Goal: Check status: Check status

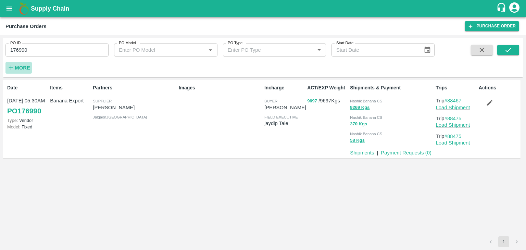
click at [17, 68] on strong "More" at bounding box center [22, 67] width 15 height 5
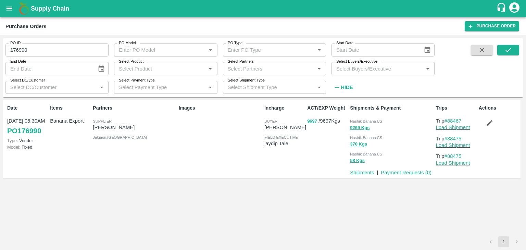
click at [40, 53] on input "176990" at bounding box center [56, 49] width 103 height 13
type input "1"
click at [278, 71] on input "Select Partners" at bounding box center [269, 68] width 88 height 9
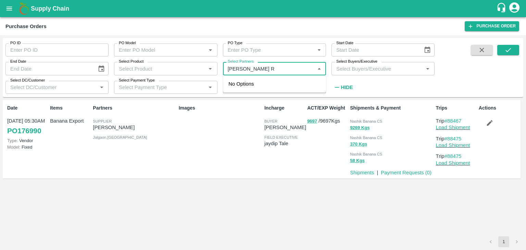
type input "Sharada Ra"
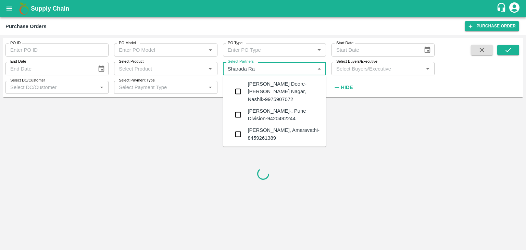
type input "176990"
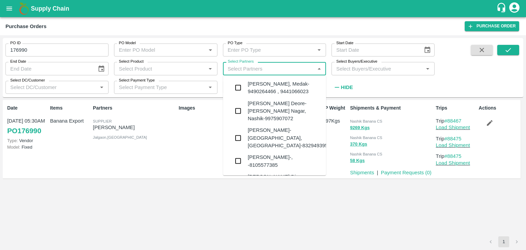
type input "m"
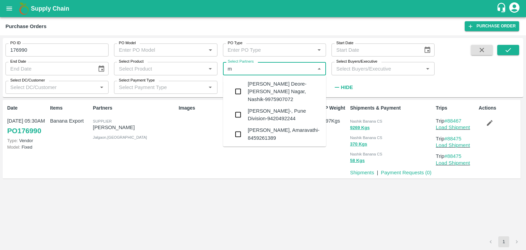
click at [278, 71] on input "Select Partners" at bounding box center [269, 68] width 88 height 9
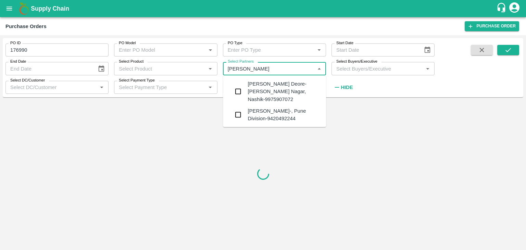
type input "Sharada Ramesh"
click at [287, 114] on div "Sharada Ramesh Shinde-, Pune Division-9420492244" at bounding box center [283, 114] width 73 height 15
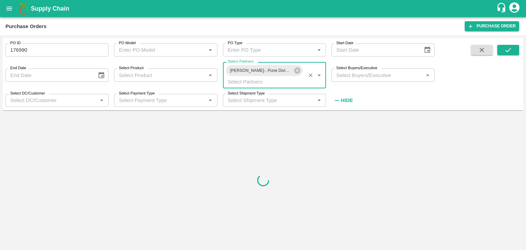
click at [45, 46] on input "176990" at bounding box center [56, 49] width 103 height 13
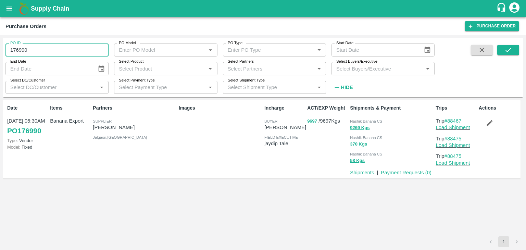
click at [45, 50] on input "176990" at bounding box center [56, 49] width 103 height 13
type input "1"
click at [26, 51] on input "176990" at bounding box center [56, 49] width 103 height 13
type input "176990"
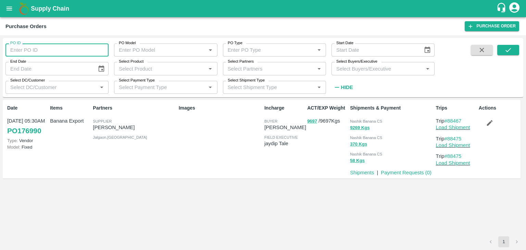
click at [236, 69] on input "Select Partners" at bounding box center [269, 68] width 88 height 9
click at [255, 68] on input "Select Partners" at bounding box center [269, 68] width 88 height 9
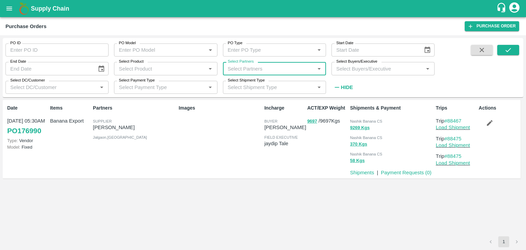
click at [271, 66] on input "Select Partners" at bounding box center [269, 68] width 88 height 9
click at [279, 67] on input "Select Partners" at bounding box center [269, 68] width 88 height 9
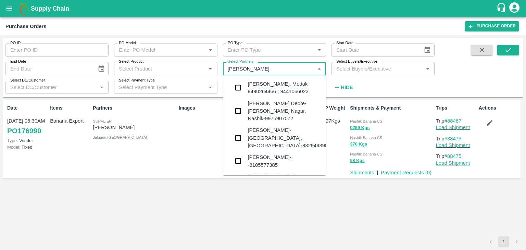
click at [279, 67] on input "Select Partners" at bounding box center [269, 68] width 88 height 9
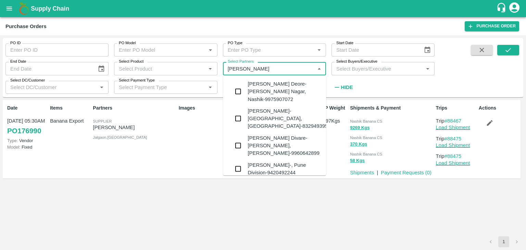
type input "Sharada r"
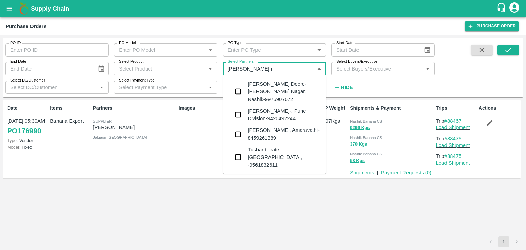
click at [289, 121] on div "Sharada Ramesh Shinde-, Pune Division-9420492244" at bounding box center [283, 114] width 73 height 15
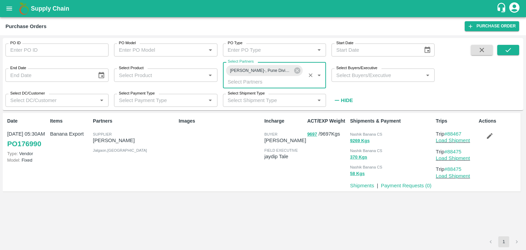
click at [510, 44] on div "PO ID PO ID PO Model PO Model   * PO Type PO Type   * Start Date Start Date End…" at bounding box center [263, 74] width 520 height 67
click at [510, 48] on icon "submit" at bounding box center [507, 50] width 5 height 4
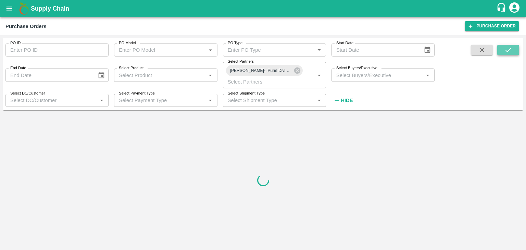
click at [512, 52] on button "submit" at bounding box center [508, 50] width 22 height 10
click at [512, 50] on button "submit" at bounding box center [508, 50] width 22 height 10
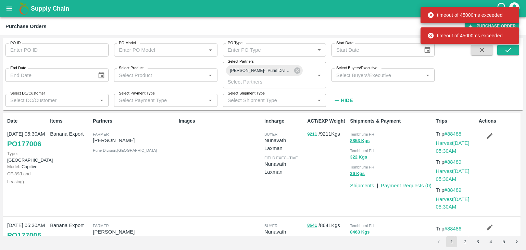
type input "176990"
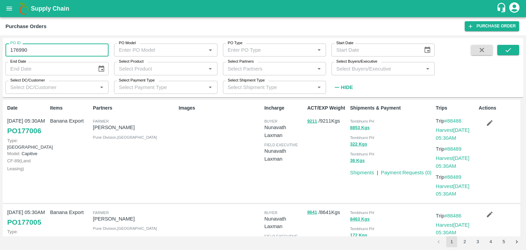
click at [48, 53] on input "176990" at bounding box center [56, 49] width 103 height 13
drag, startPoint x: 99, startPoint y: 62, endPoint x: 104, endPoint y: 68, distance: 7.8
click at [104, 68] on div "End Date" at bounding box center [56, 68] width 103 height 13
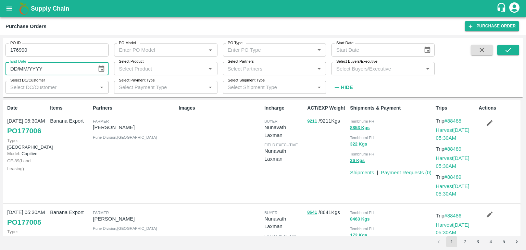
type input "DD/MM/YYYY"
click at [104, 68] on icon "Choose date" at bounding box center [102, 68] width 6 height 7
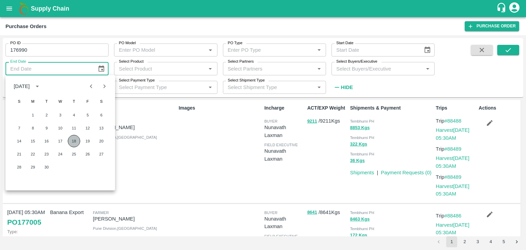
click at [74, 141] on button "18" at bounding box center [74, 141] width 12 height 12
type input "18/09/2025"
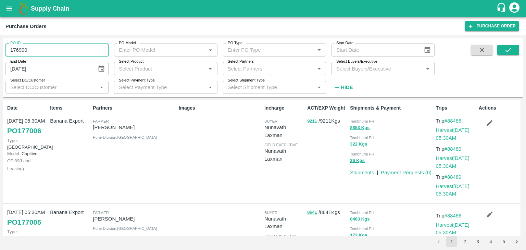
click at [49, 52] on input "176990" at bounding box center [56, 49] width 103 height 13
type input "1"
click at [429, 52] on icon "Choose date" at bounding box center [427, 50] width 8 height 8
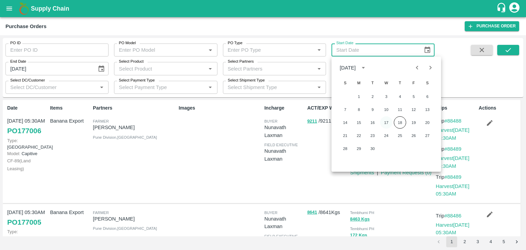
click at [386, 123] on button "17" at bounding box center [386, 122] width 12 height 12
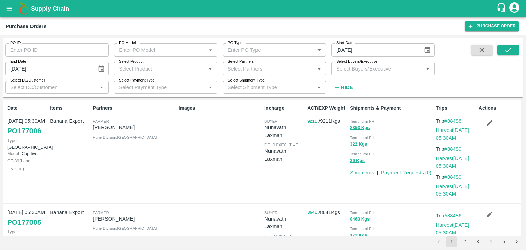
type input "17/09/2025"
click at [500, 54] on button "submit" at bounding box center [508, 50] width 22 height 10
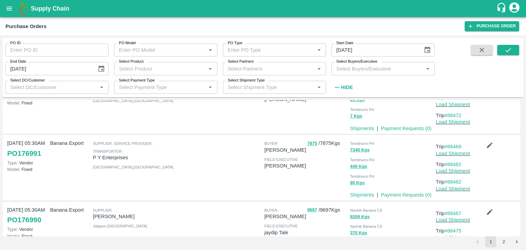
scroll to position [548, 0]
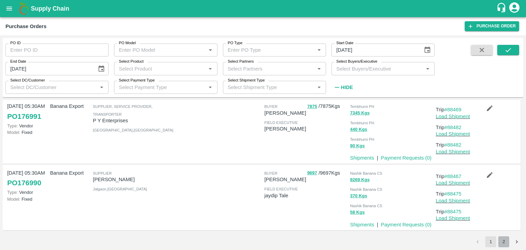
click at [505, 242] on button "2" at bounding box center [503, 241] width 11 height 11
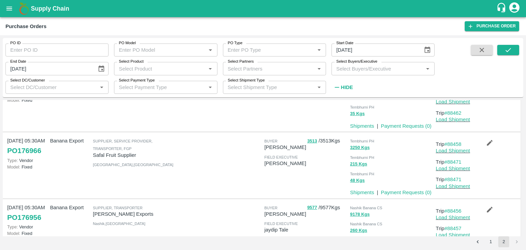
scroll to position [0, 0]
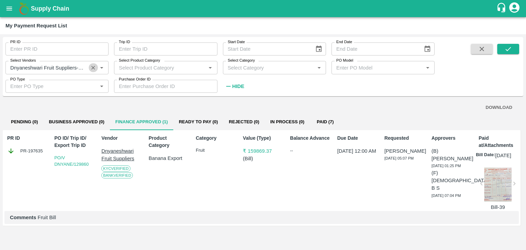
click at [89, 67] on button "Clear" at bounding box center [93, 67] width 9 height 9
click at [500, 46] on button "submit" at bounding box center [508, 49] width 22 height 10
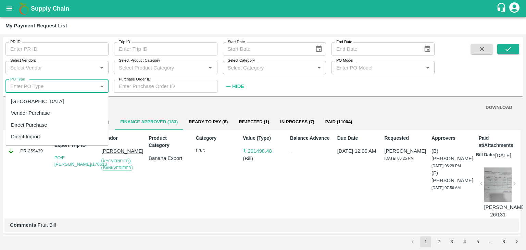
click at [60, 87] on input "PO Type" at bounding box center [52, 86] width 88 height 9
click at [49, 102] on div "Farm Gate" at bounding box center [56, 101] width 103 height 12
type input "Farm Gate"
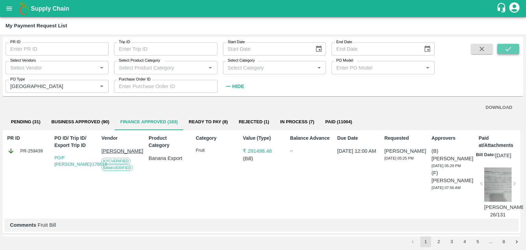
click at [509, 50] on icon "submit" at bounding box center [508, 49] width 8 height 8
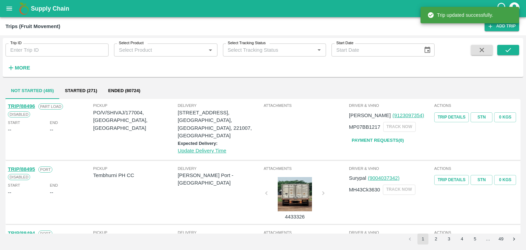
drag, startPoint x: 0, startPoint y: 0, endPoint x: 30, endPoint y: 72, distance: 78.3
click at [30, 72] on button "More" at bounding box center [18, 68] width 26 height 12
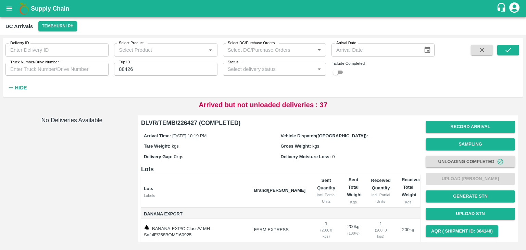
scroll to position [36, 0]
